Goal: Navigation & Orientation: Find specific page/section

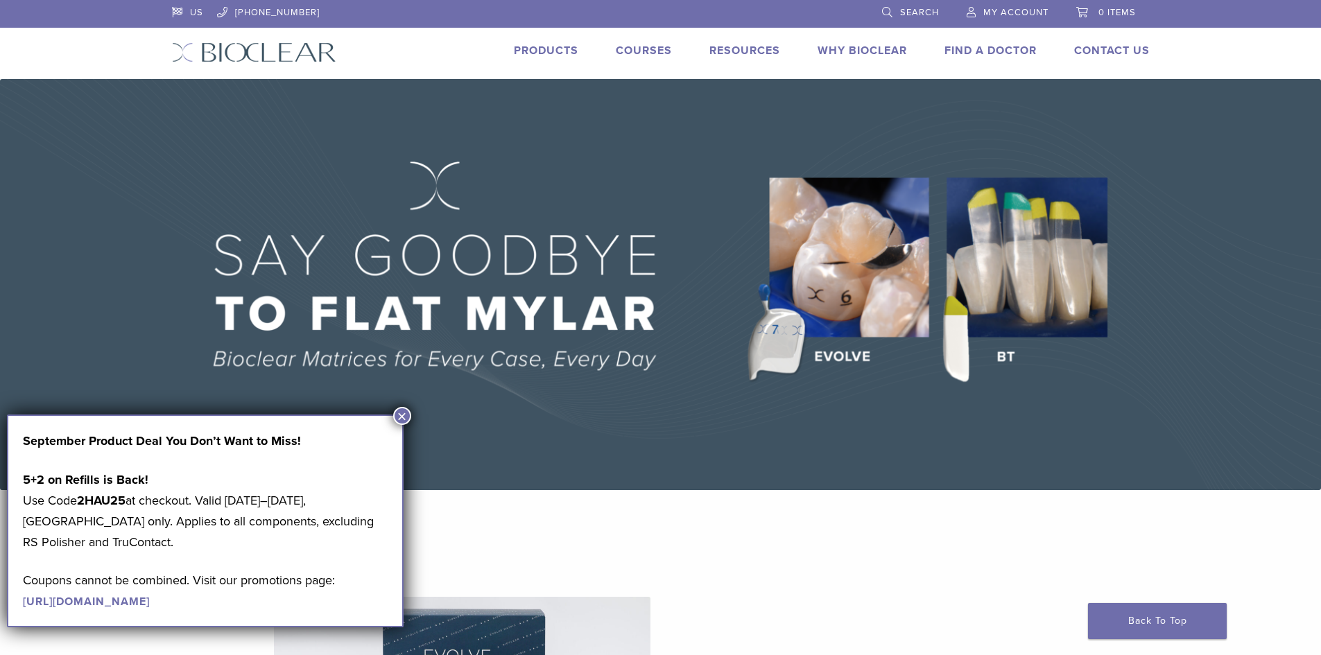
click at [540, 49] on link "Products" at bounding box center [546, 51] width 65 height 14
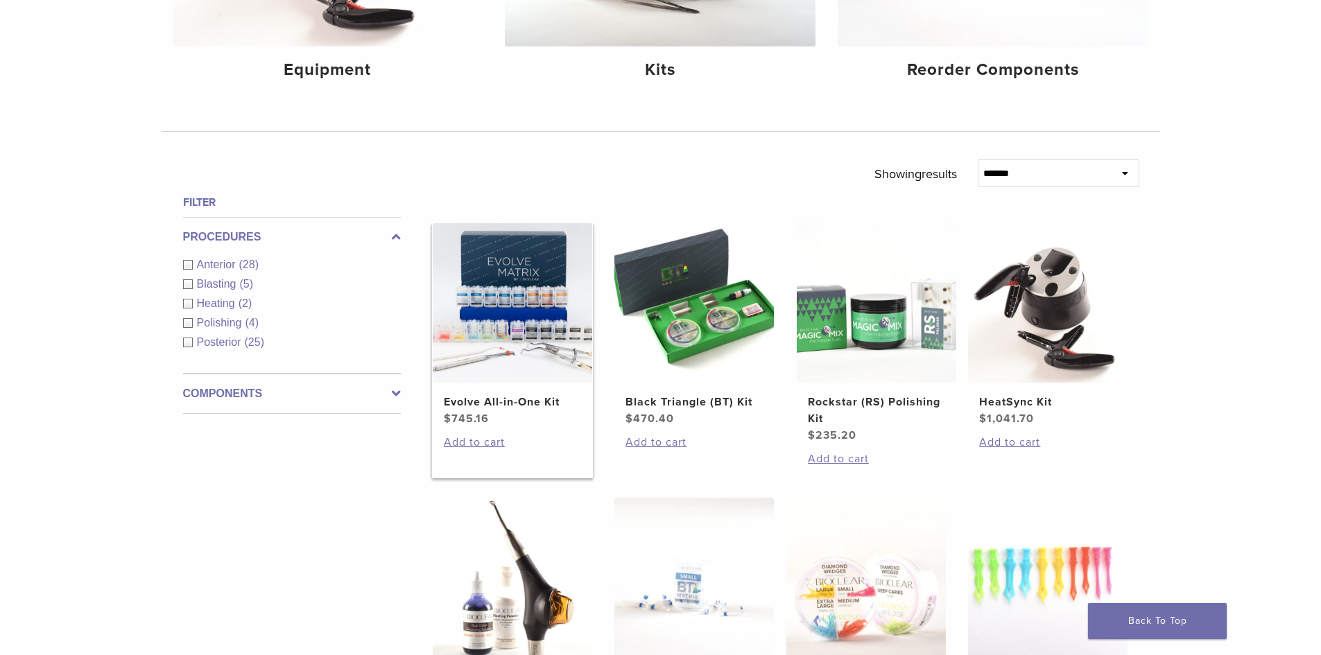
scroll to position [347, 0]
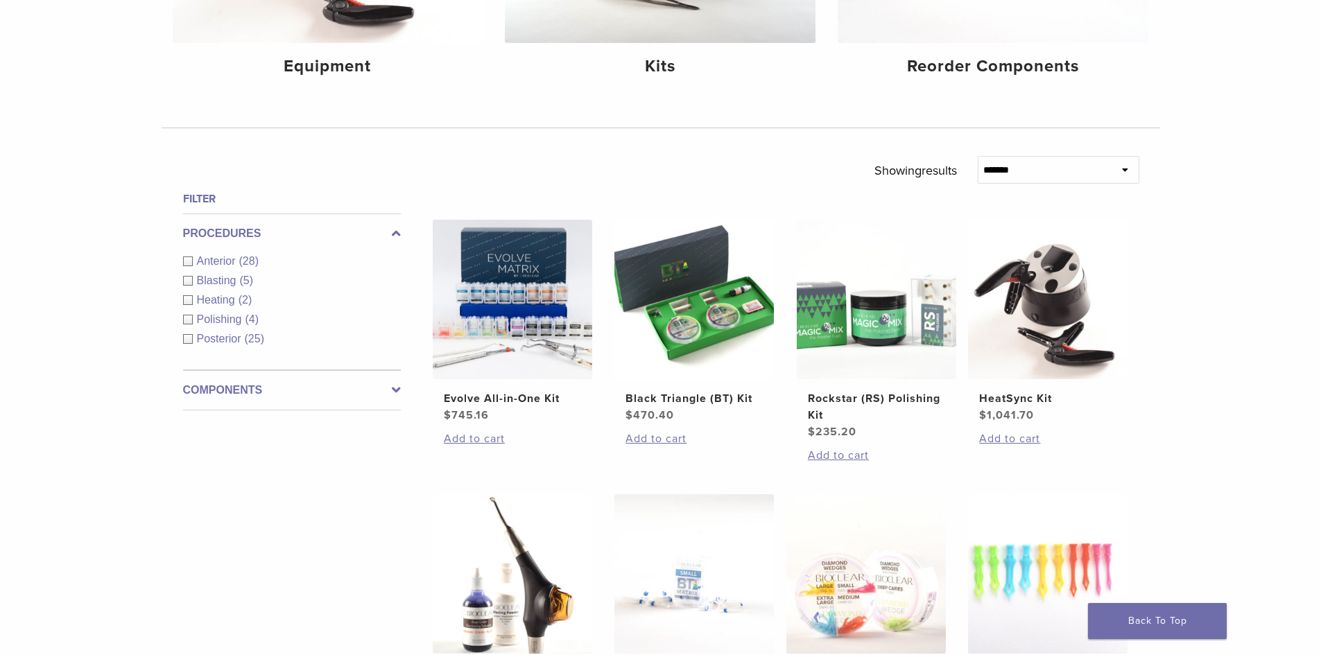
click at [232, 259] on span "Anterior" at bounding box center [218, 261] width 42 height 12
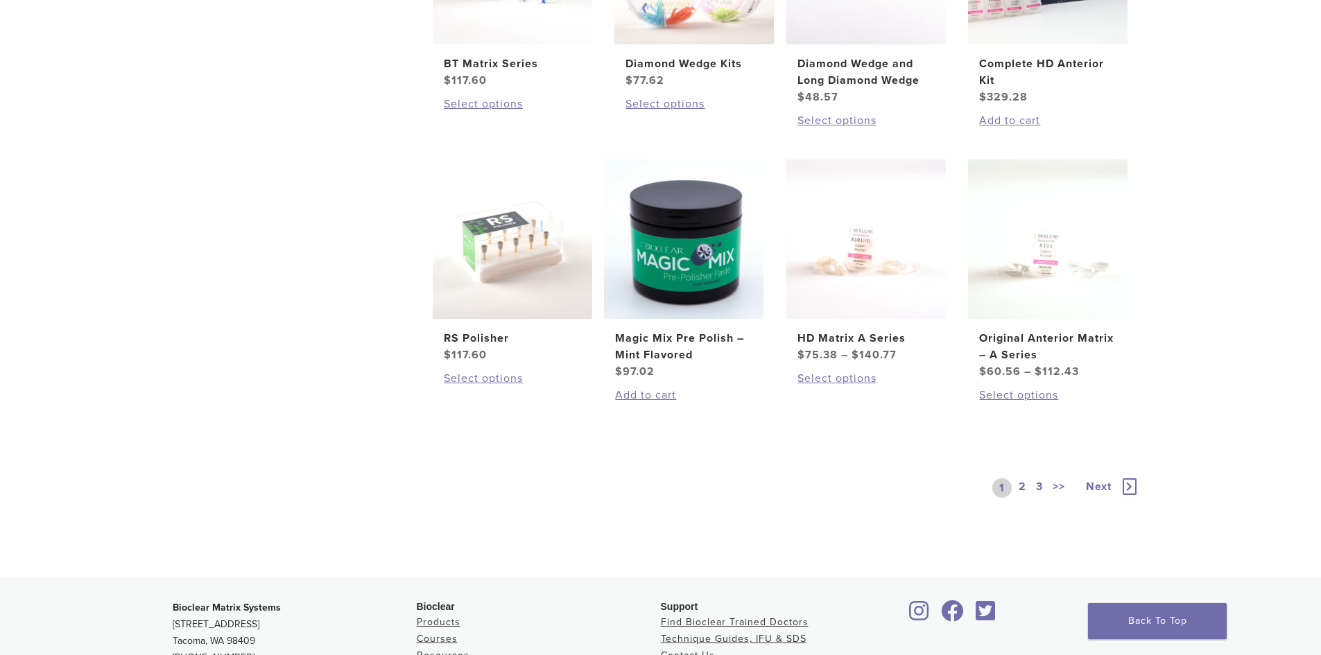
scroll to position [1040, 0]
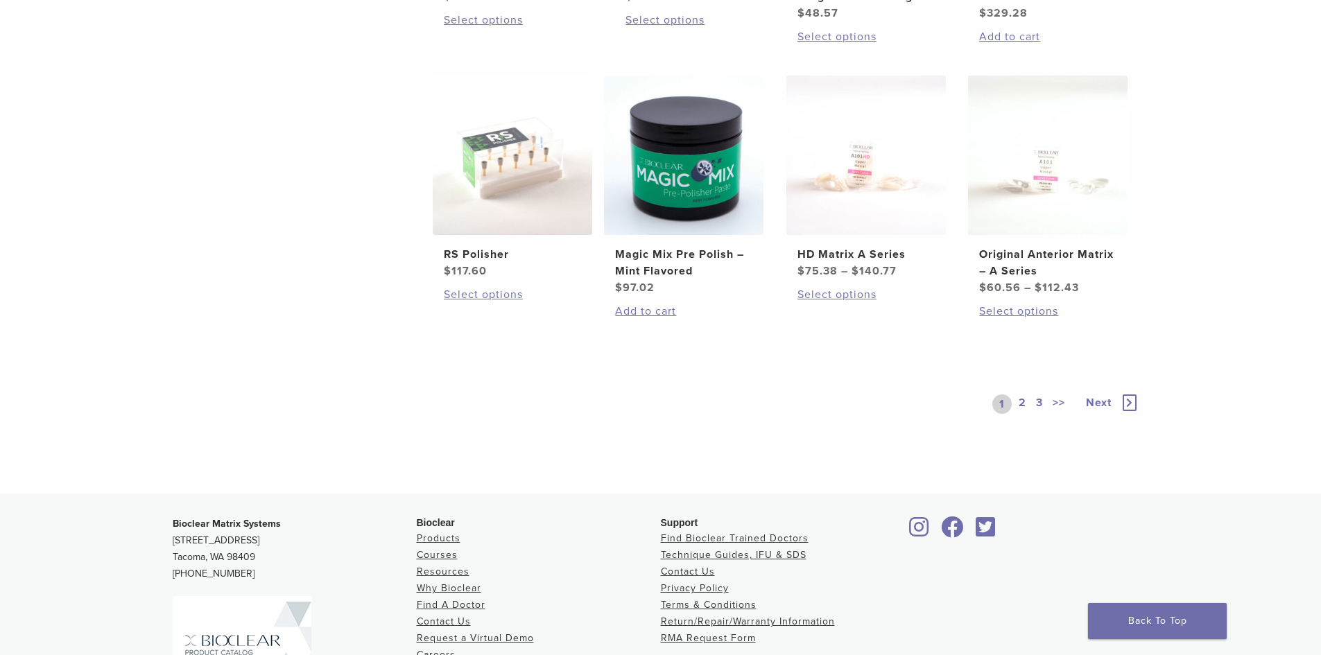
click at [1025, 402] on link "2" at bounding box center [1022, 404] width 13 height 19
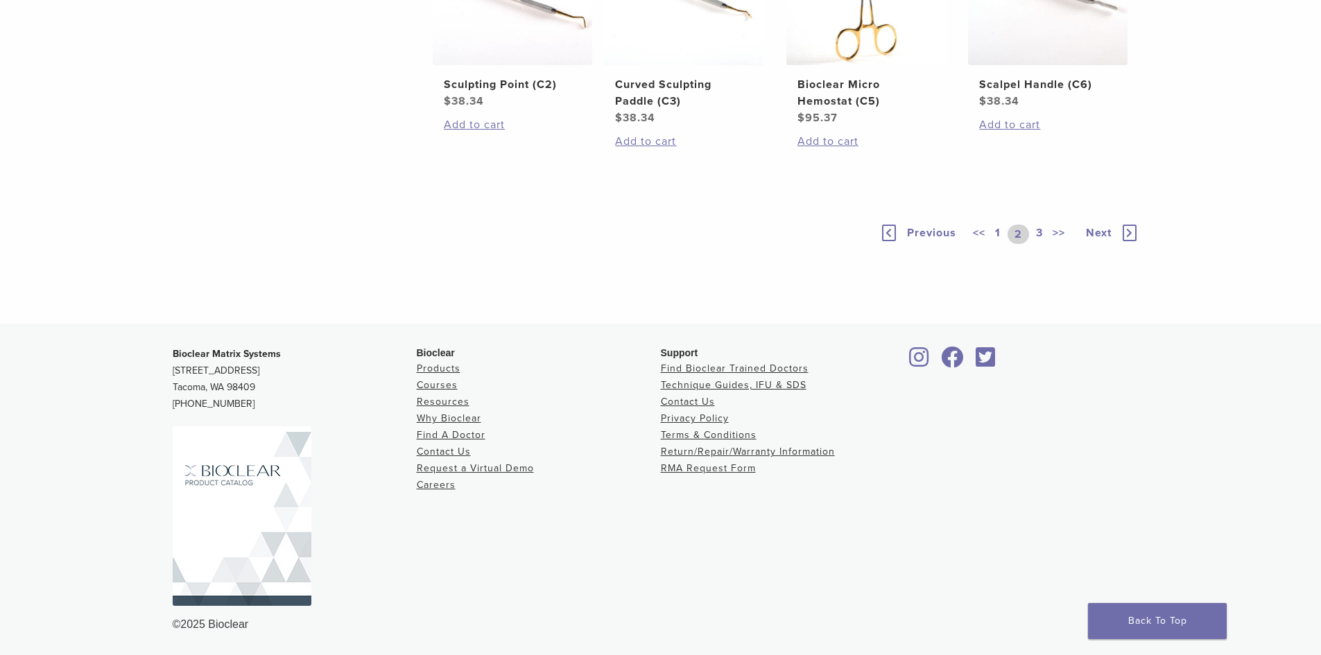
scroll to position [1179, 0]
click at [1037, 244] on link "3" at bounding box center [1039, 234] width 12 height 19
